Goal: Transaction & Acquisition: Purchase product/service

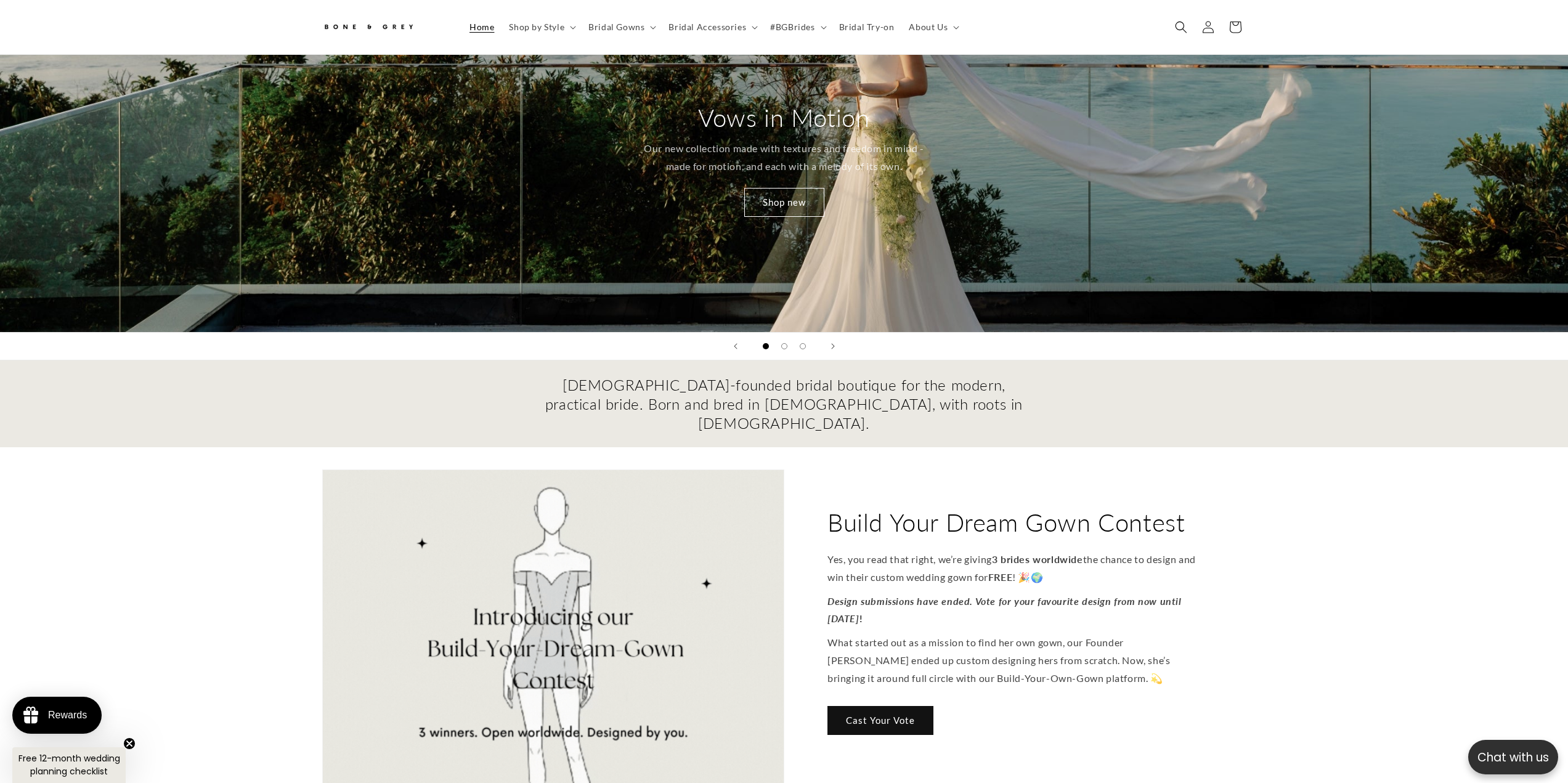
scroll to position [61, 0]
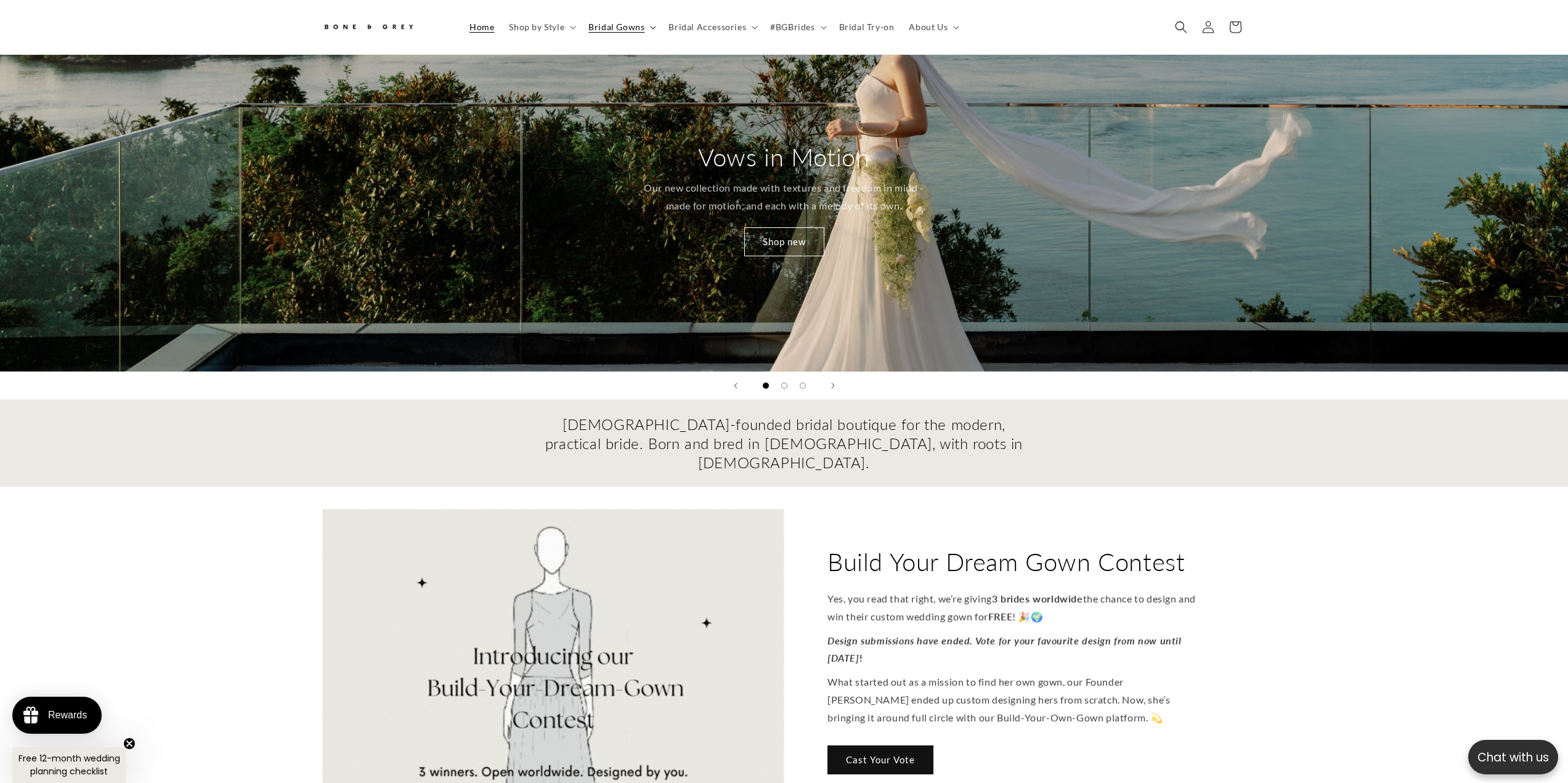
click at [634, 26] on span "Bridal Gowns" at bounding box center [616, 27] width 56 height 11
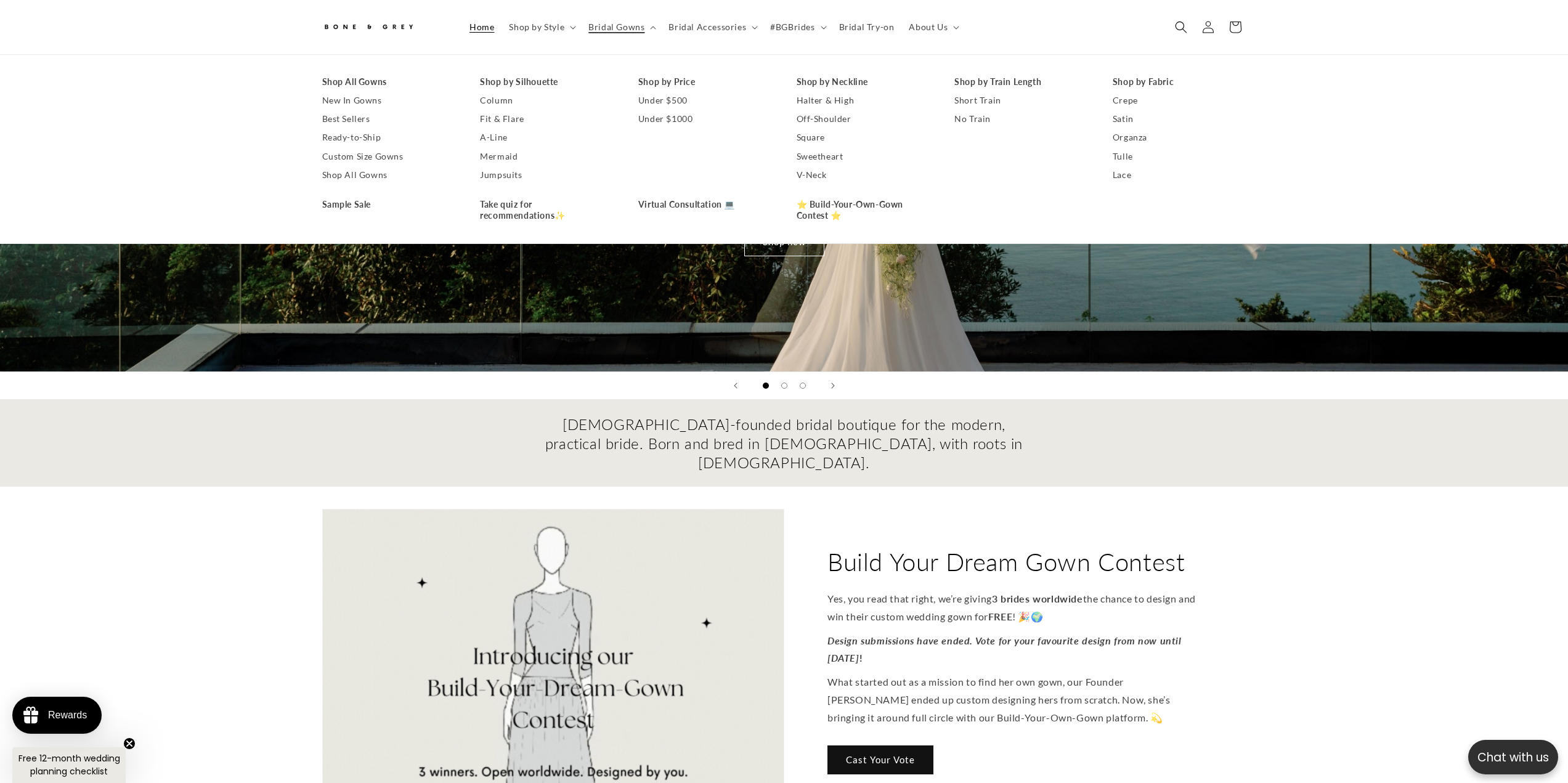
scroll to position [0, 339]
click at [357, 117] on link "Best Sellers" at bounding box center [389, 119] width 134 height 18
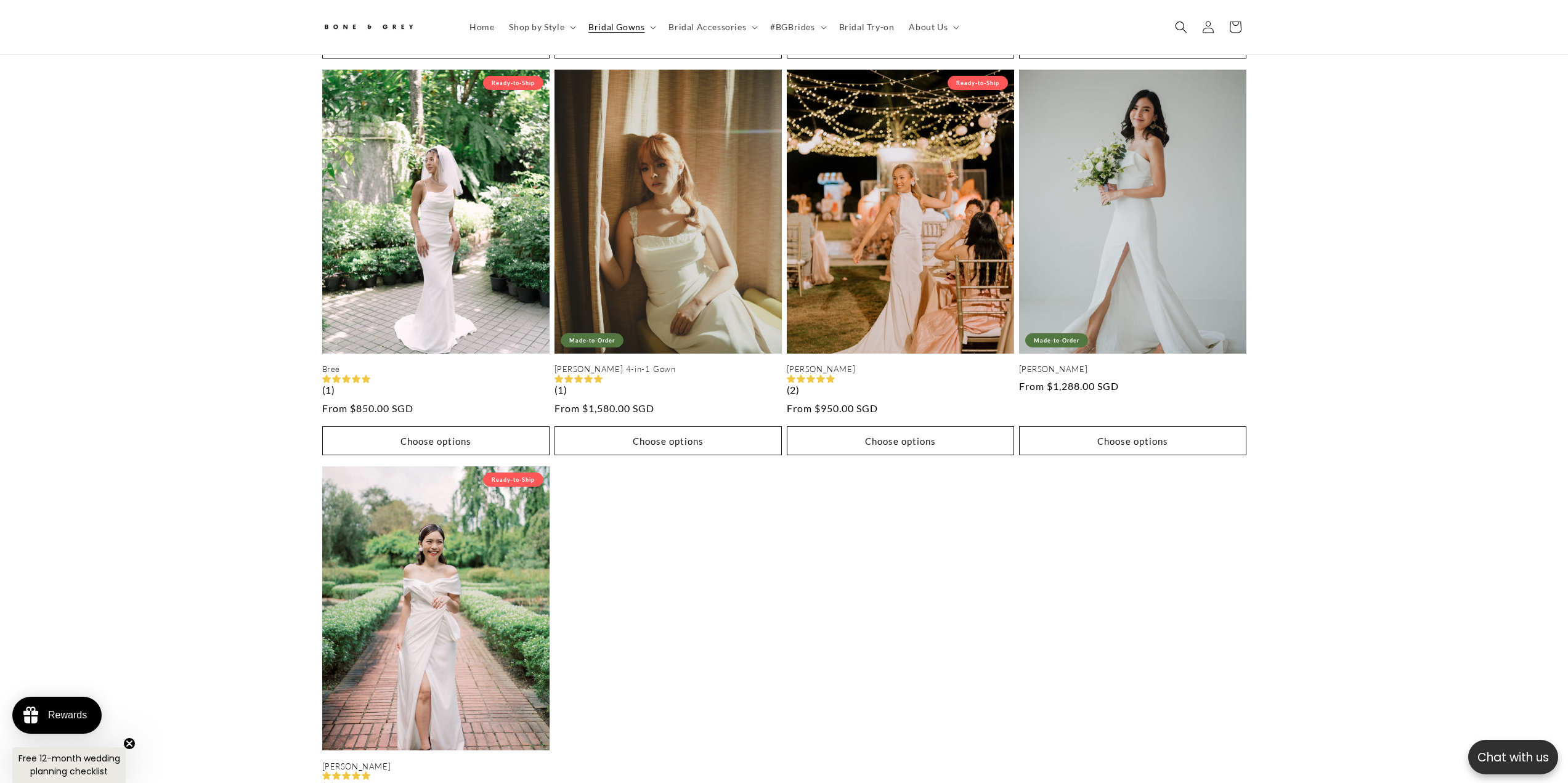
scroll to position [0, 678]
